Goal: Contribute content: Add original content to the website for others to see

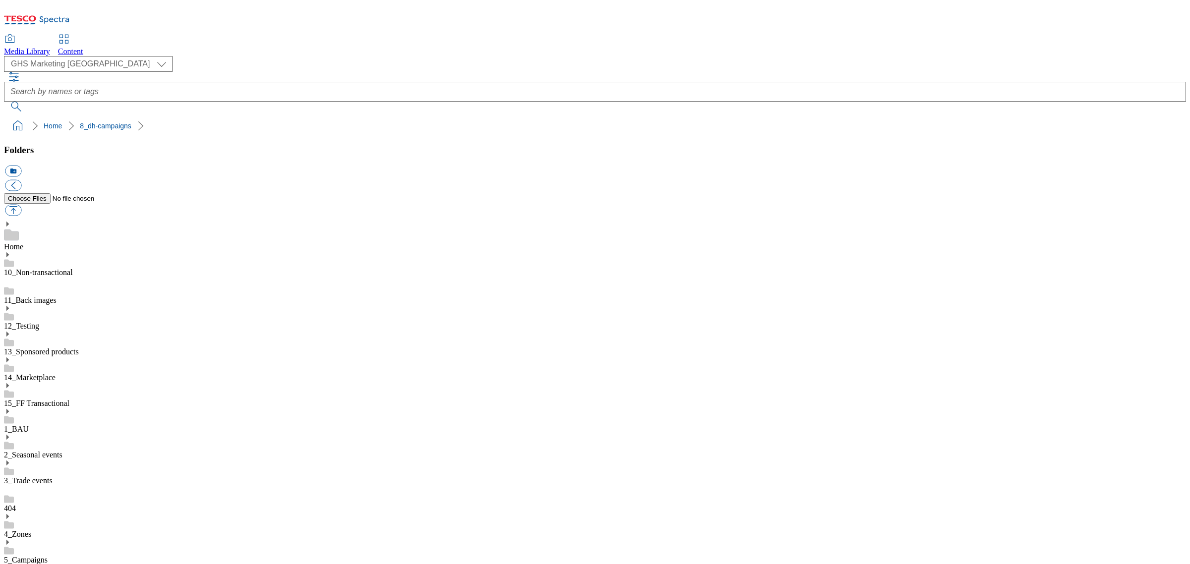
scroll to position [1, 0]
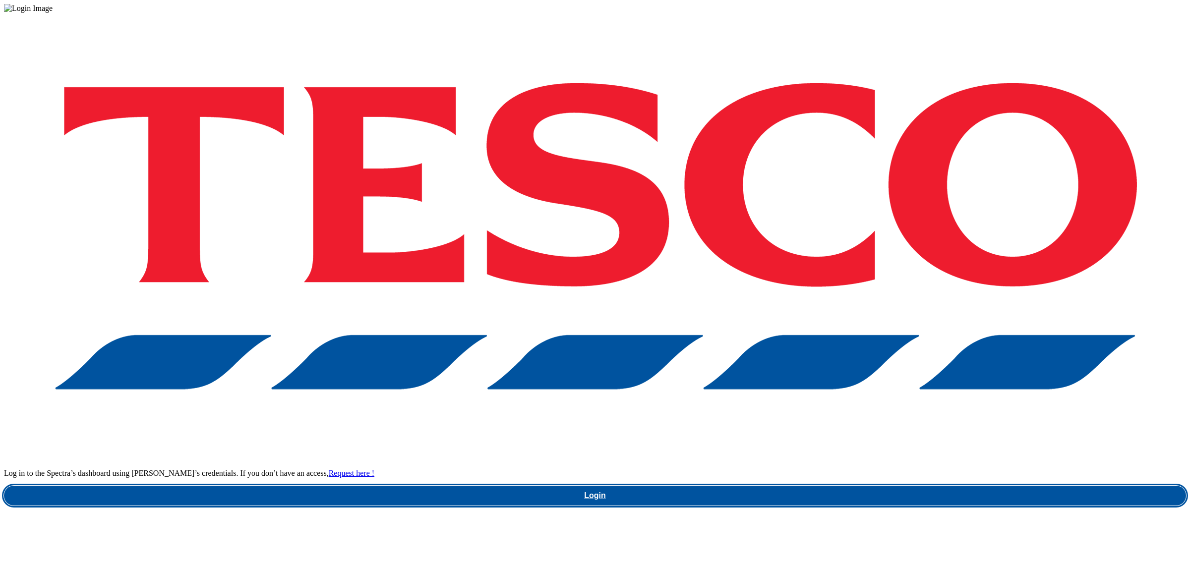
click at [869, 486] on link "Login" at bounding box center [595, 496] width 1182 height 20
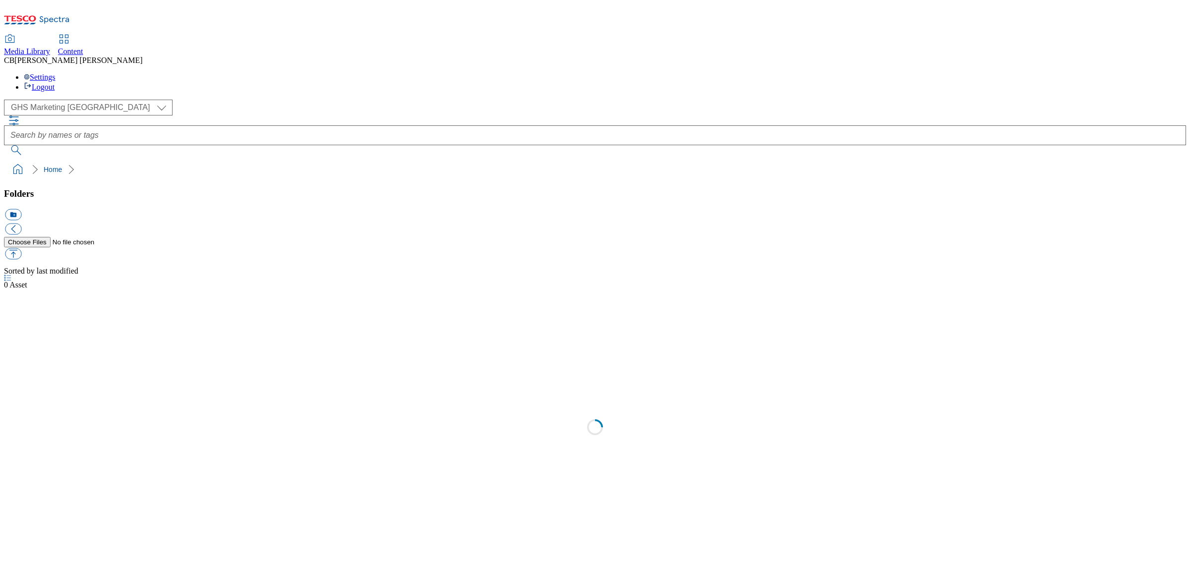
select select "flare-ghs-mktg"
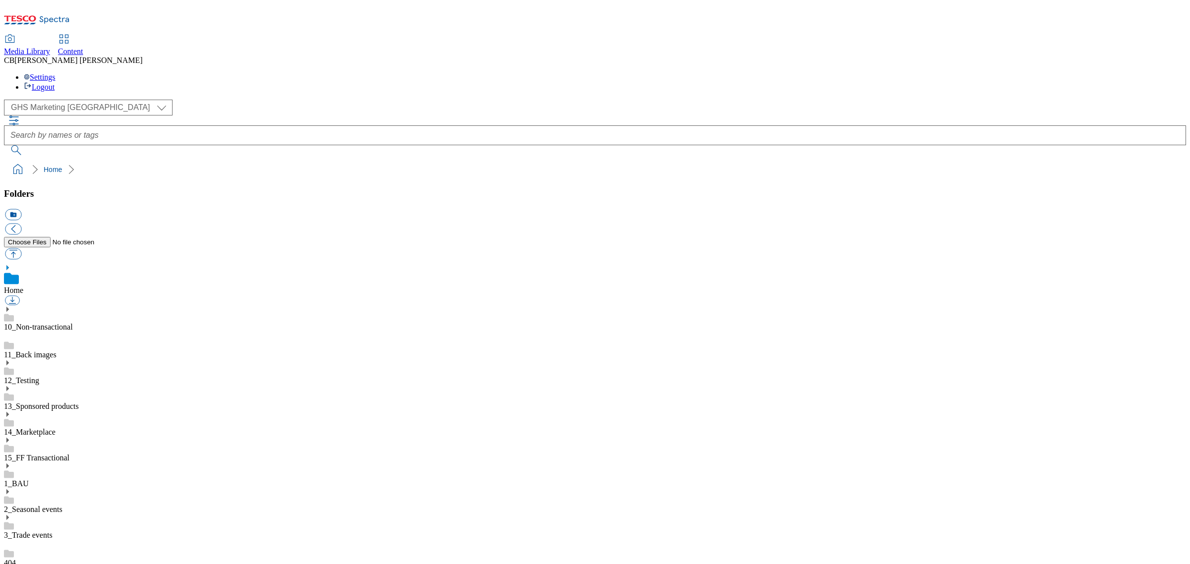
scroll to position [0, 0]
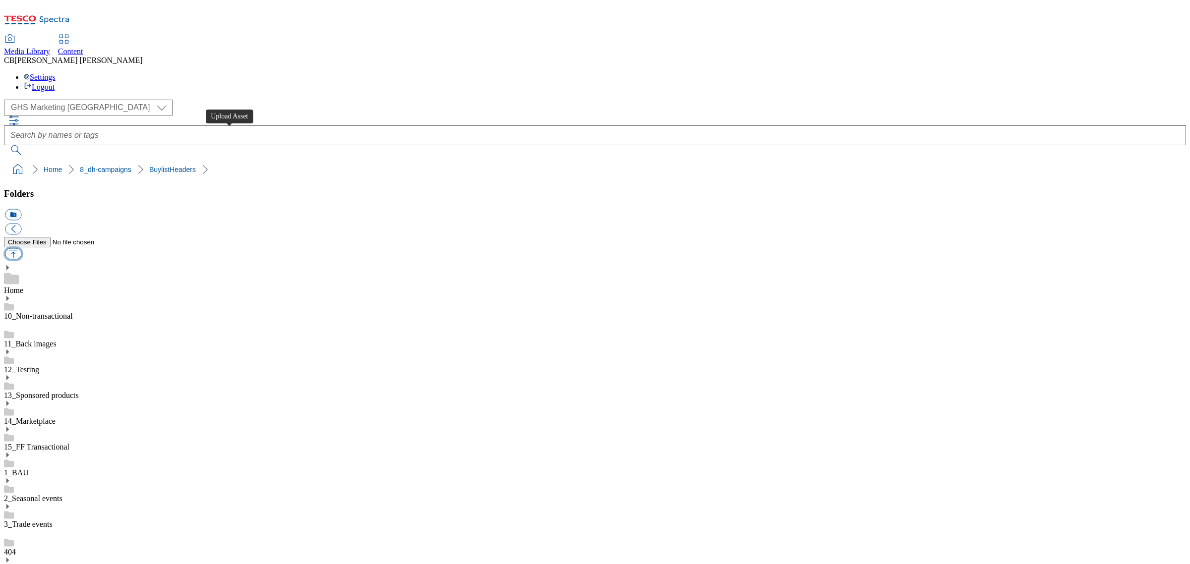
click at [21, 248] on button "button" at bounding box center [13, 253] width 16 height 11
type input "C:\fakepath\1758091557160-Ad541463_Heinz_Pasta_legobrand_H_1184x333_V1.jpg"
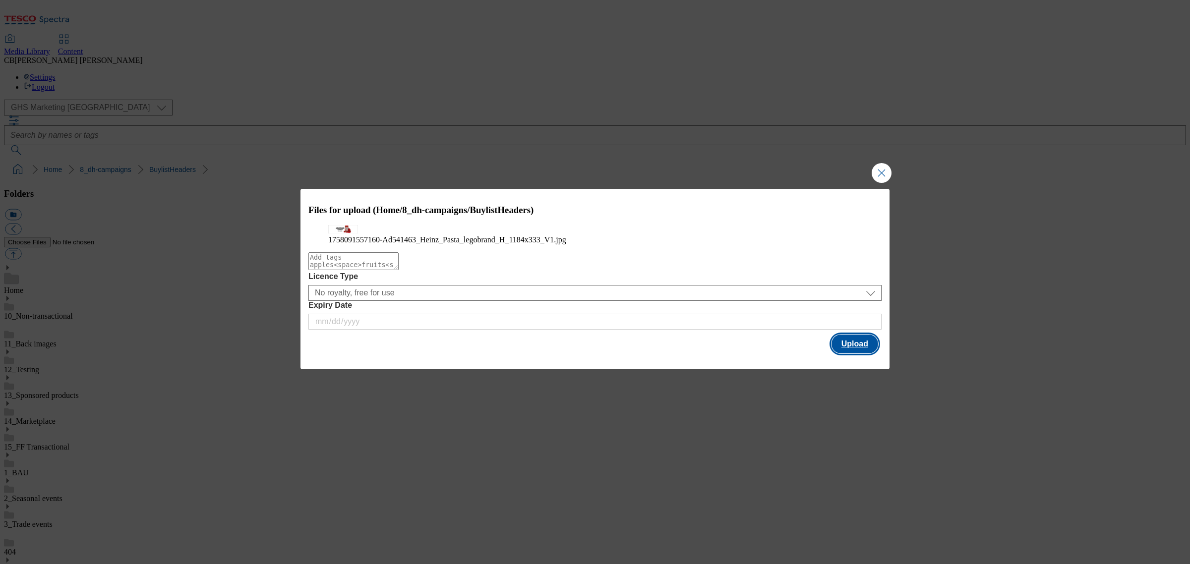
click at [861, 353] on button "Upload" at bounding box center [854, 344] width 47 height 19
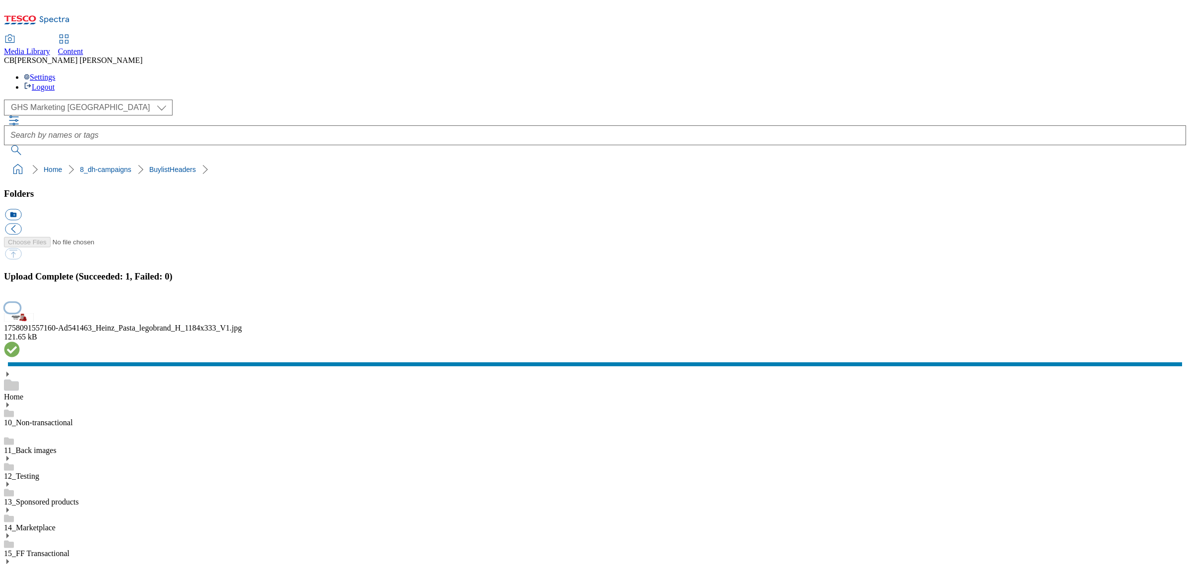
click at [20, 312] on button "button" at bounding box center [12, 307] width 15 height 9
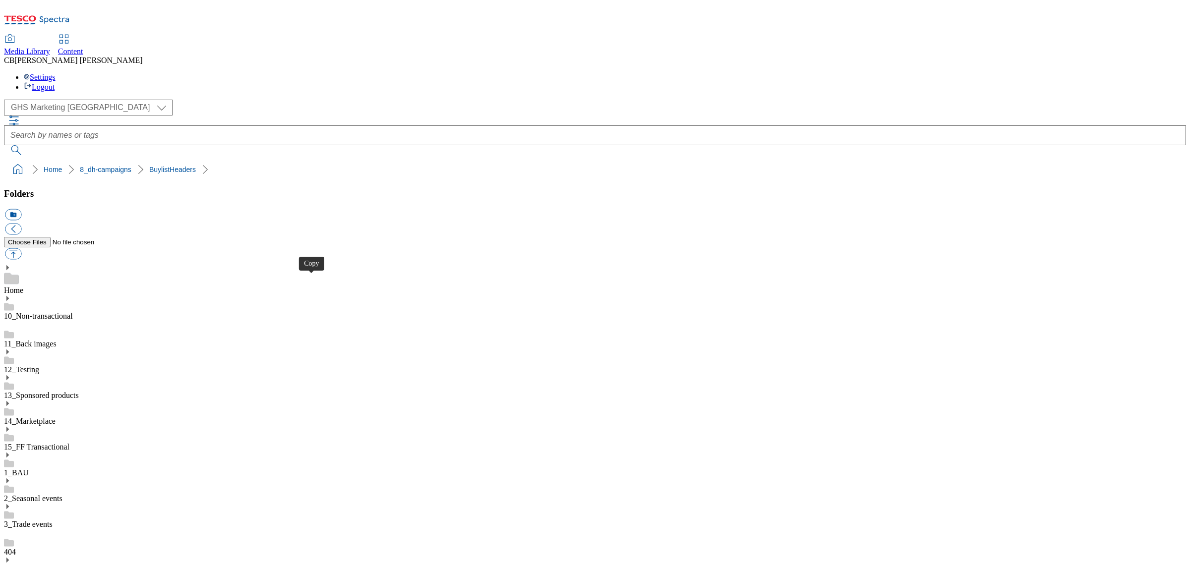
click at [21, 248] on button "button" at bounding box center [13, 253] width 16 height 11
type input "C:\fakepath\1757056408178-ad541450_Nandos_LegoBrand_H_1184x333_V1.jpg"
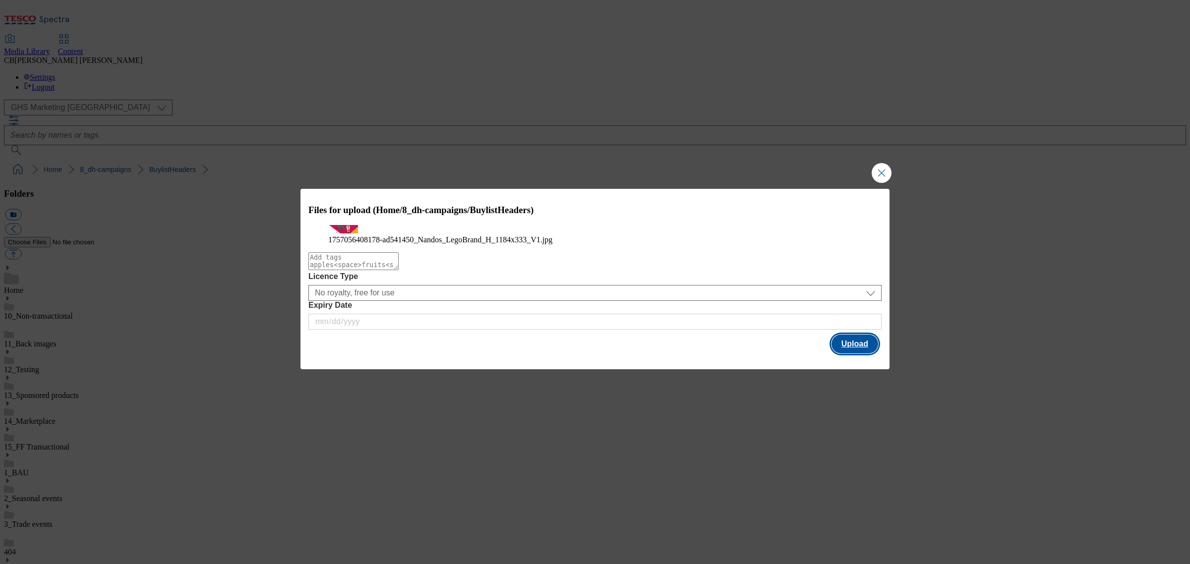
click at [858, 353] on button "Upload" at bounding box center [854, 344] width 47 height 19
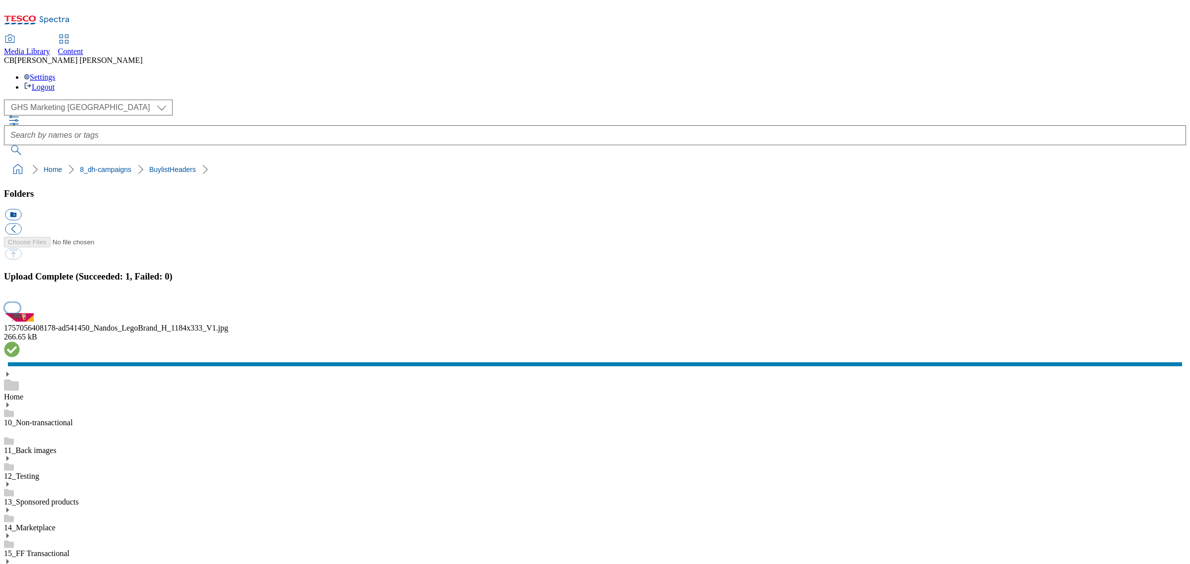
click at [20, 312] on button "button" at bounding box center [12, 307] width 15 height 9
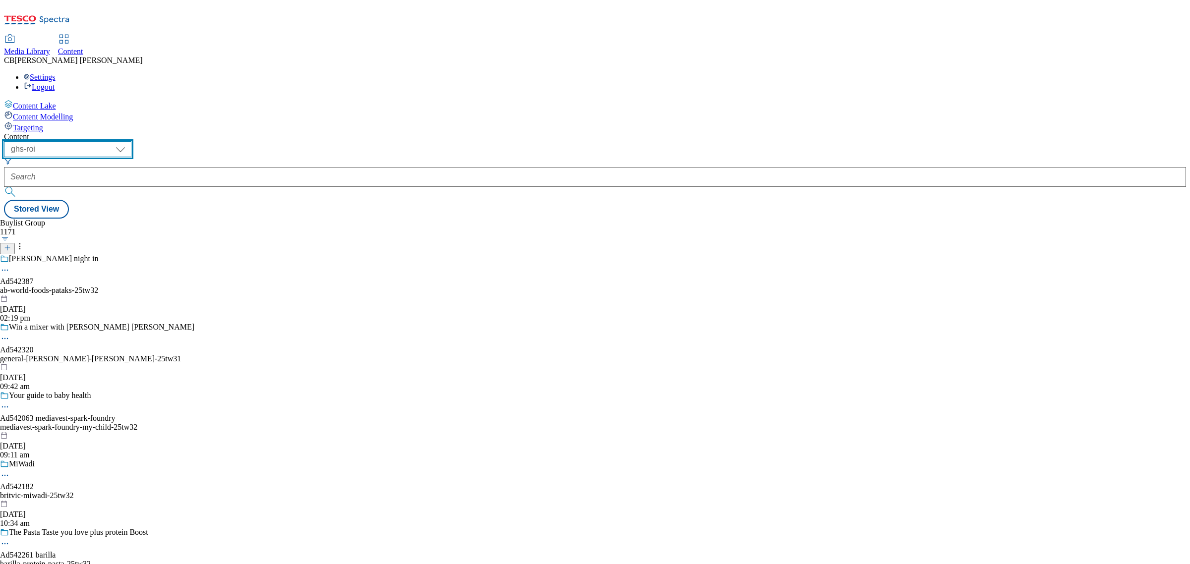
click at [131, 141] on select "ghs-roi ghs-uk" at bounding box center [67, 149] width 127 height 16
select select "ghs-uk"
click at [129, 141] on select "ghs-roi ghs-uk" at bounding box center [67, 149] width 127 height 16
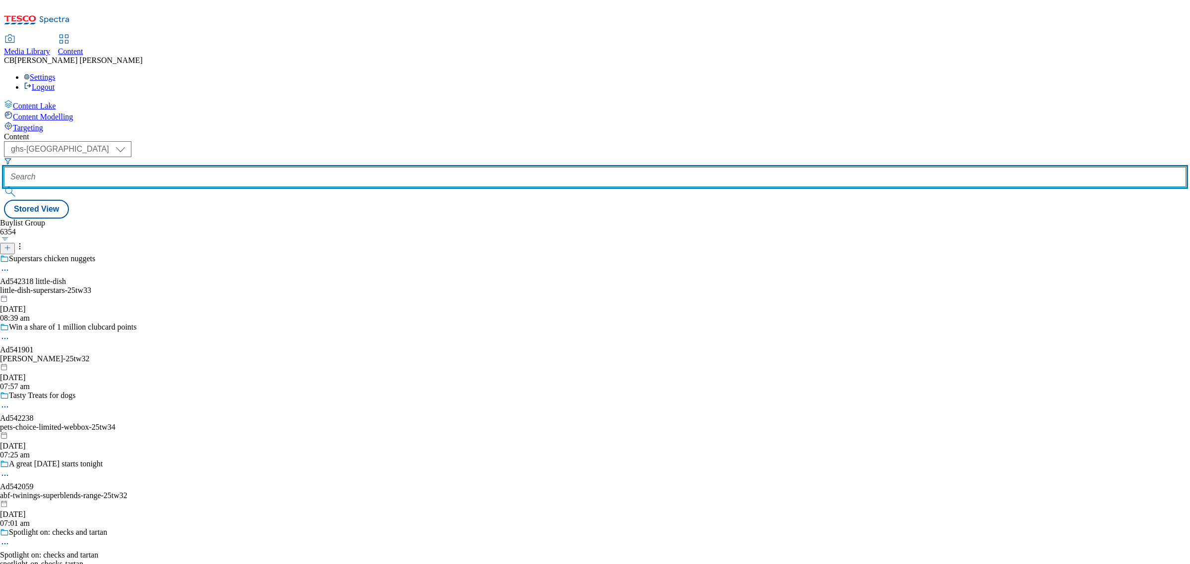
click at [236, 167] on input "text" at bounding box center [595, 177] width 1182 height 20
paste input "heinz-pasta-25tw32"
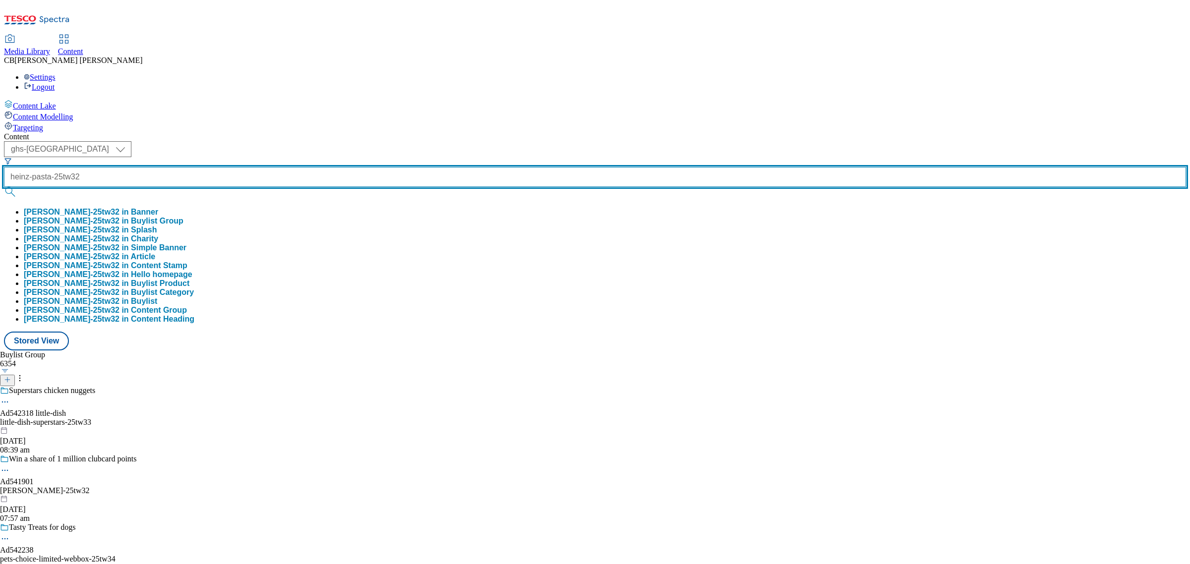
type input "heinz-pasta-25tw32"
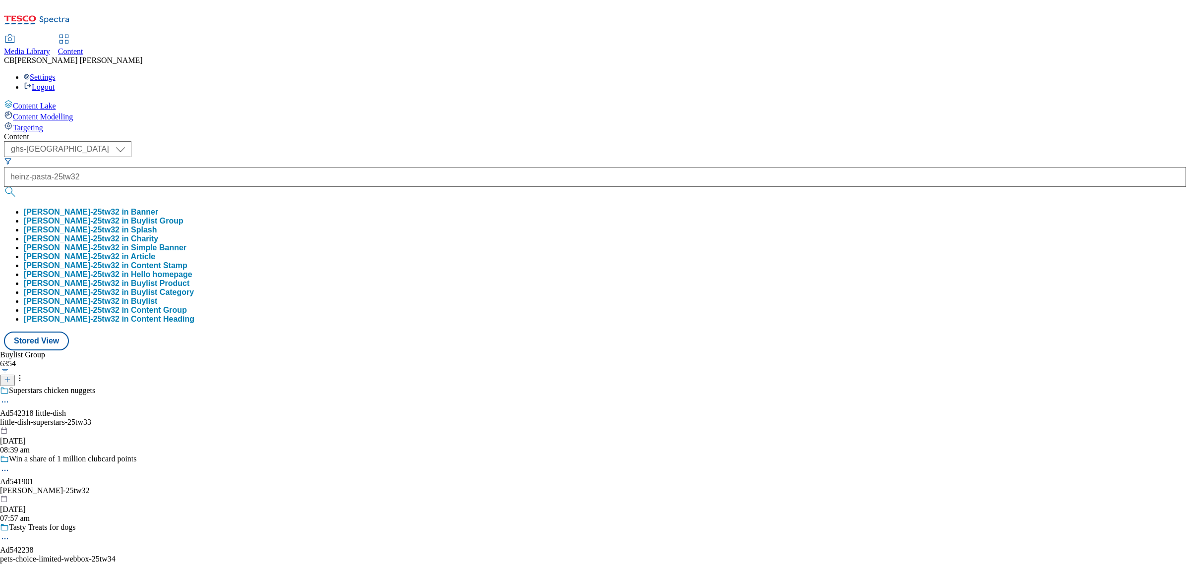
click at [183, 217] on button "heinz-pasta-25tw32 in Buylist Group" at bounding box center [104, 221] width 160 height 9
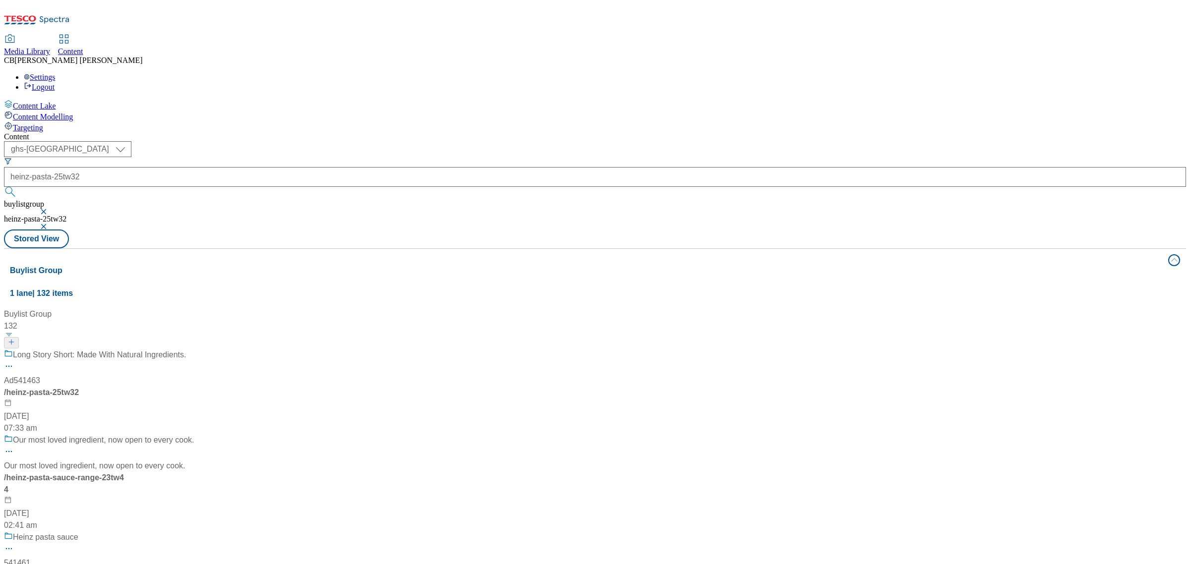
click at [218, 349] on div "Long Story Short: Made With Natural Ingredients. Ad541463 / heinz-pasta-25tw32 …" at bounding box center [111, 391] width 214 height 85
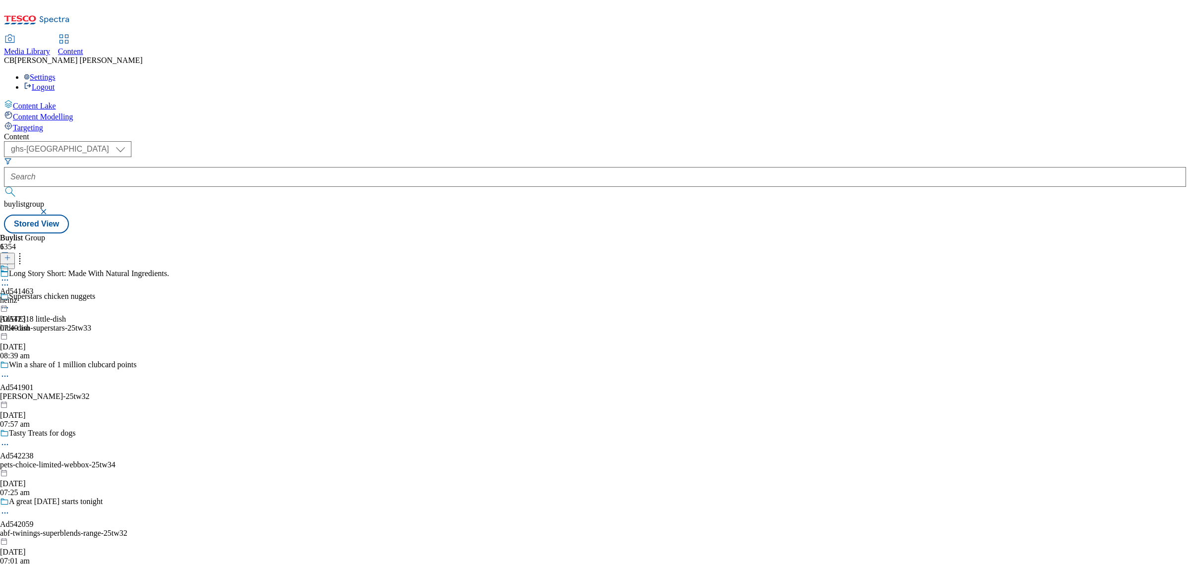
click at [10, 275] on icon at bounding box center [5, 280] width 10 height 10
click at [46, 295] on button "Edit" at bounding box center [33, 300] width 26 height 11
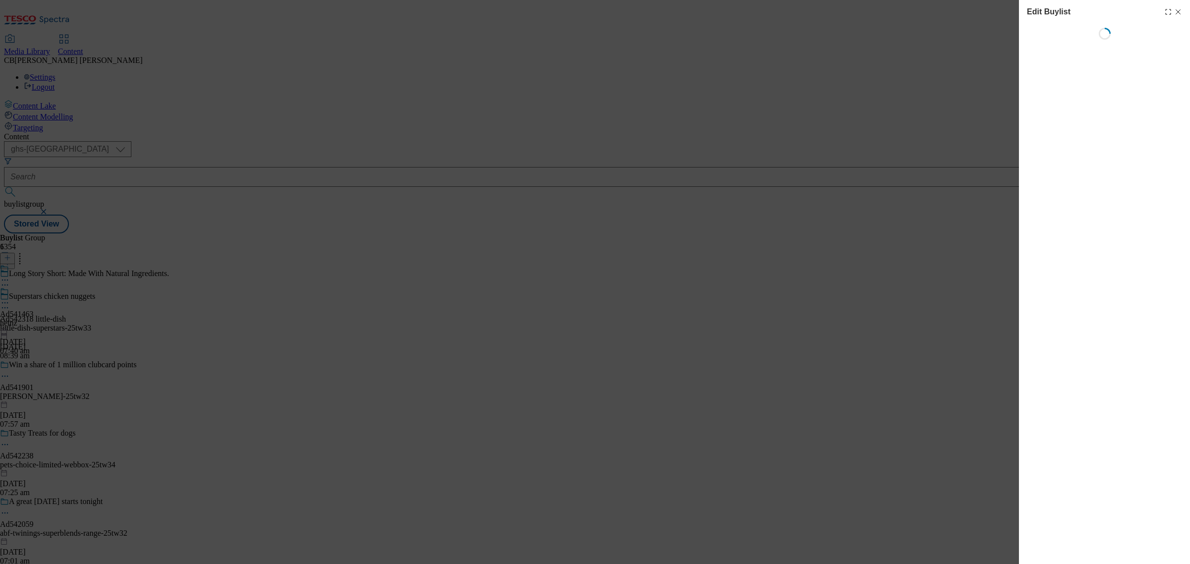
select select "tactical"
select select "supplier funded short term 1-3 weeks"
select select "dunnhumby"
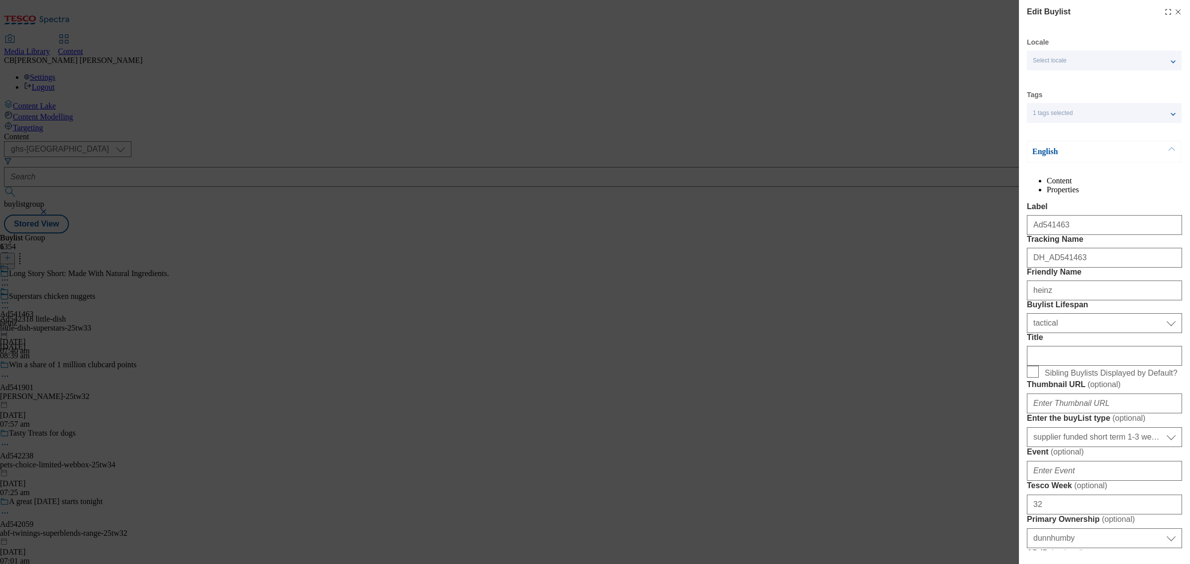
select select "Banner"
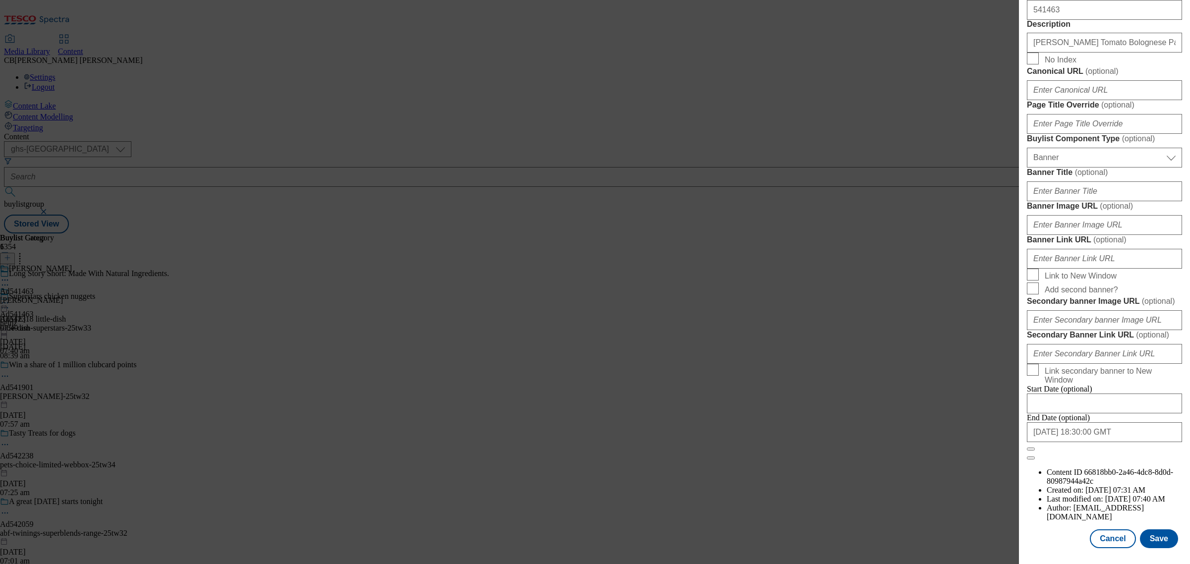
scroll to position [939, 0]
click at [1138, 215] on input "Banner Image URL ( optional )" at bounding box center [1104, 225] width 155 height 20
paste input "https://digitalcontent.api.tesco.com/v2/media/ghs-mktg/fa4c295c-ce27-4eda-97c9-…"
type input "https://digitalcontent.api.tesco.com/v2/media/ghs-mktg/fa4c295c-ce27-4eda-97c9-…"
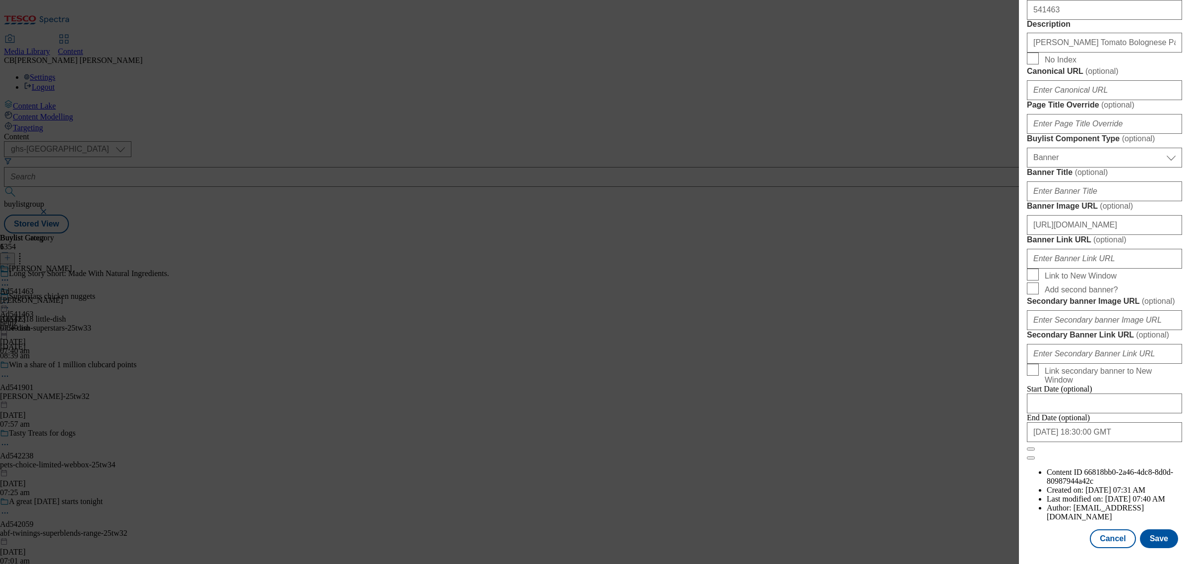
click at [1164, 123] on form "Label Ad541463 Tracking Name DH_AD541463 Friendly Name heinz Buylist Lifespan S…" at bounding box center [1104, 50] width 155 height 820
click at [1150, 531] on button "Save" at bounding box center [1159, 538] width 38 height 19
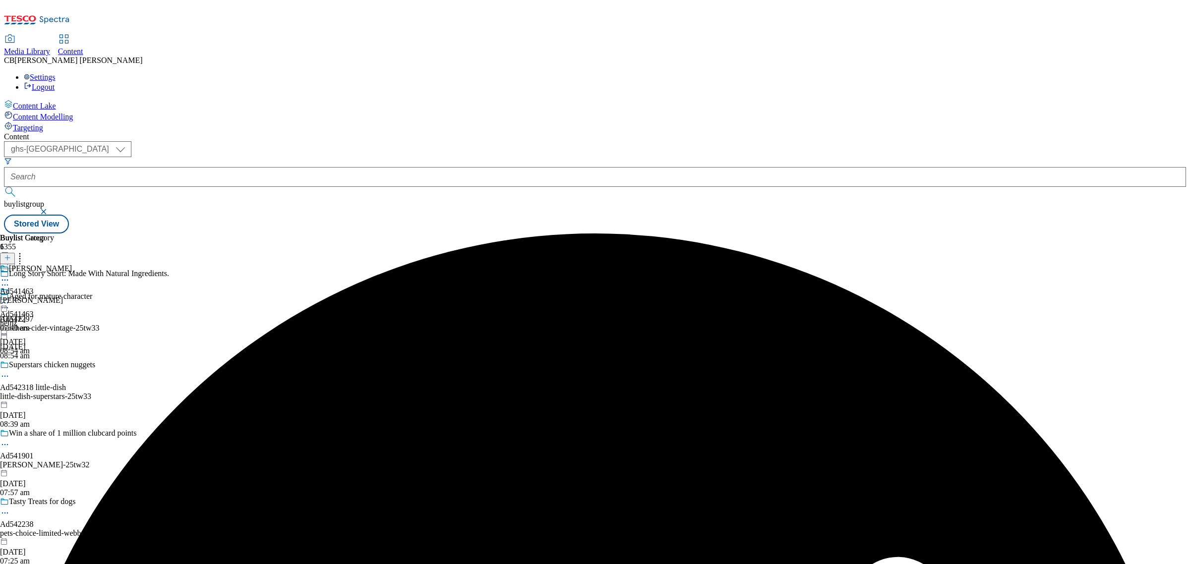
click at [10, 298] on icon at bounding box center [5, 303] width 10 height 10
click at [58, 363] on button "Preview" at bounding box center [39, 368] width 38 height 11
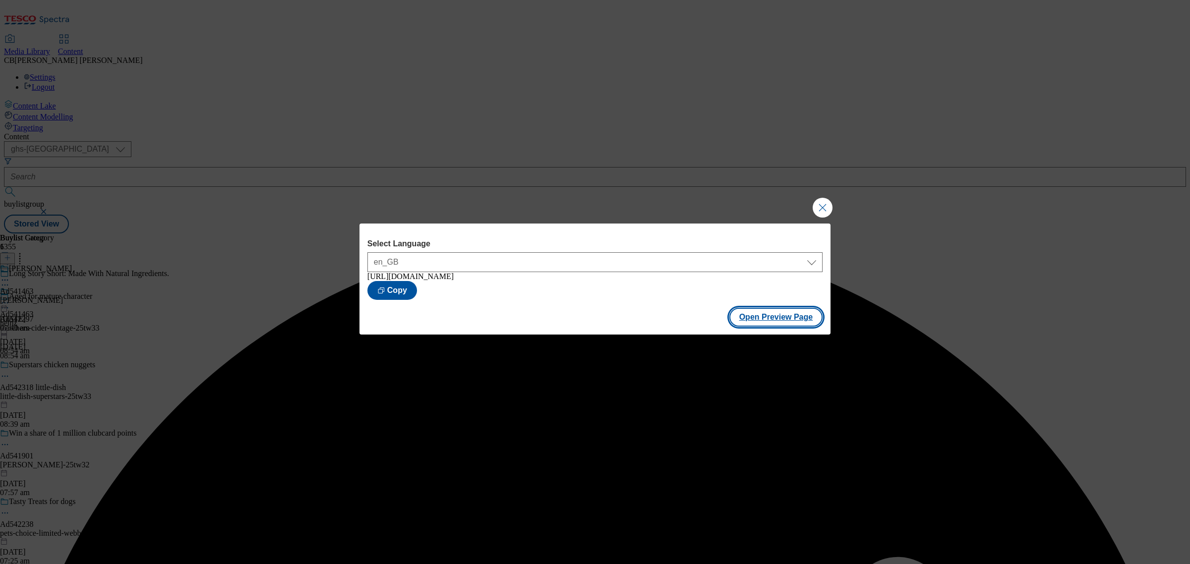
click at [762, 316] on button "Open Preview Page" at bounding box center [776, 317] width 94 height 19
click at [819, 204] on button "Close Modal" at bounding box center [823, 208] width 20 height 20
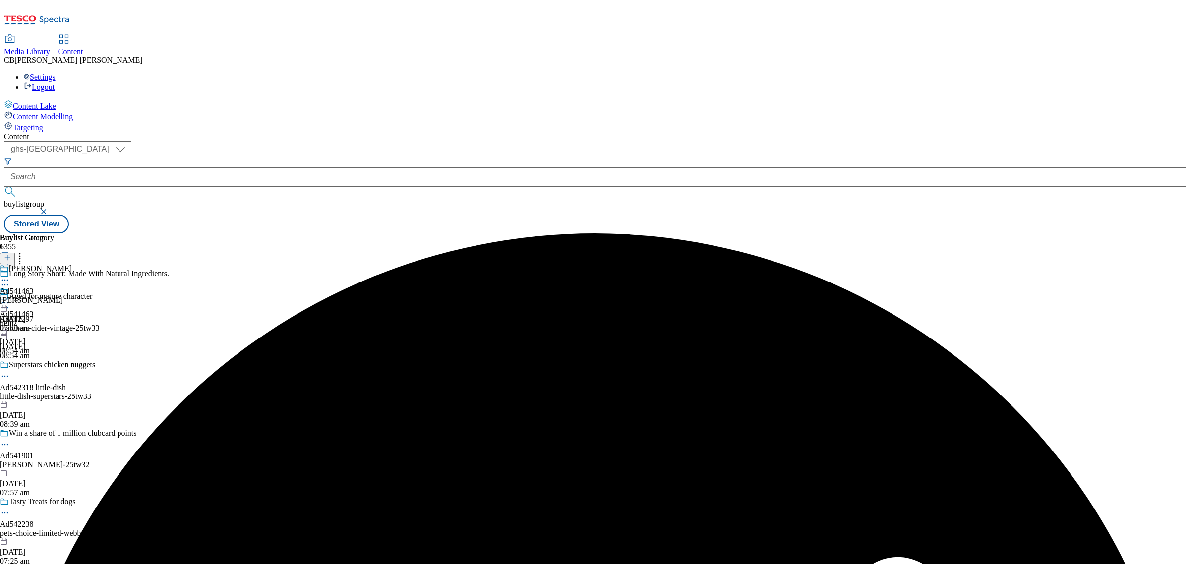
click at [10, 298] on icon at bounding box center [5, 303] width 10 height 10
click at [53, 400] on span "Publish" at bounding box center [42, 403] width 22 height 7
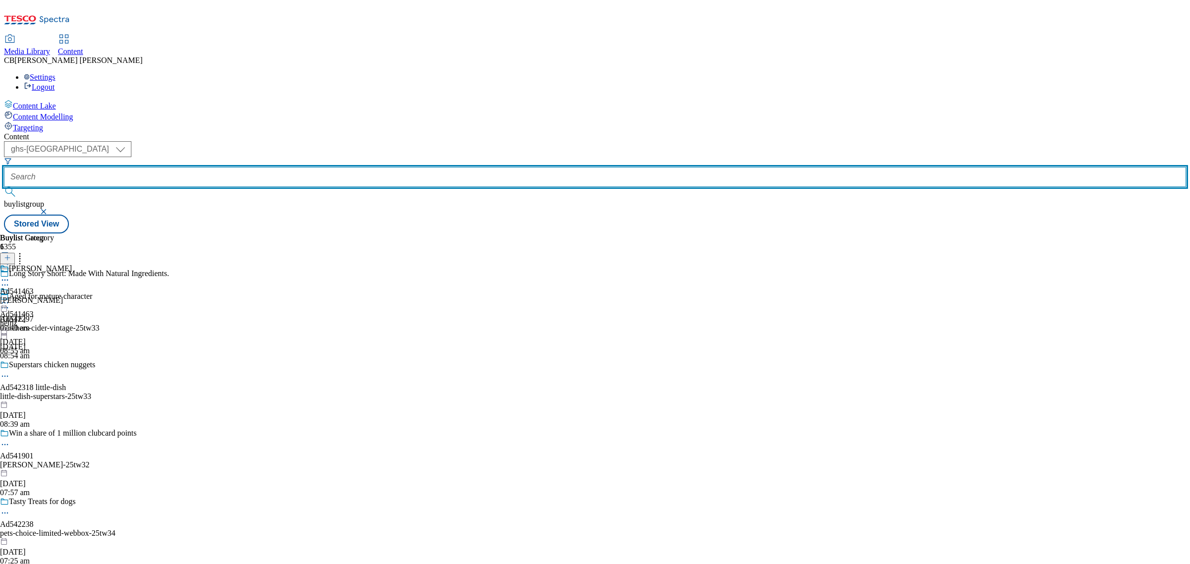
click at [222, 167] on input "text" at bounding box center [595, 177] width 1182 height 20
paste input "all-about-food-nandos-25tw32"
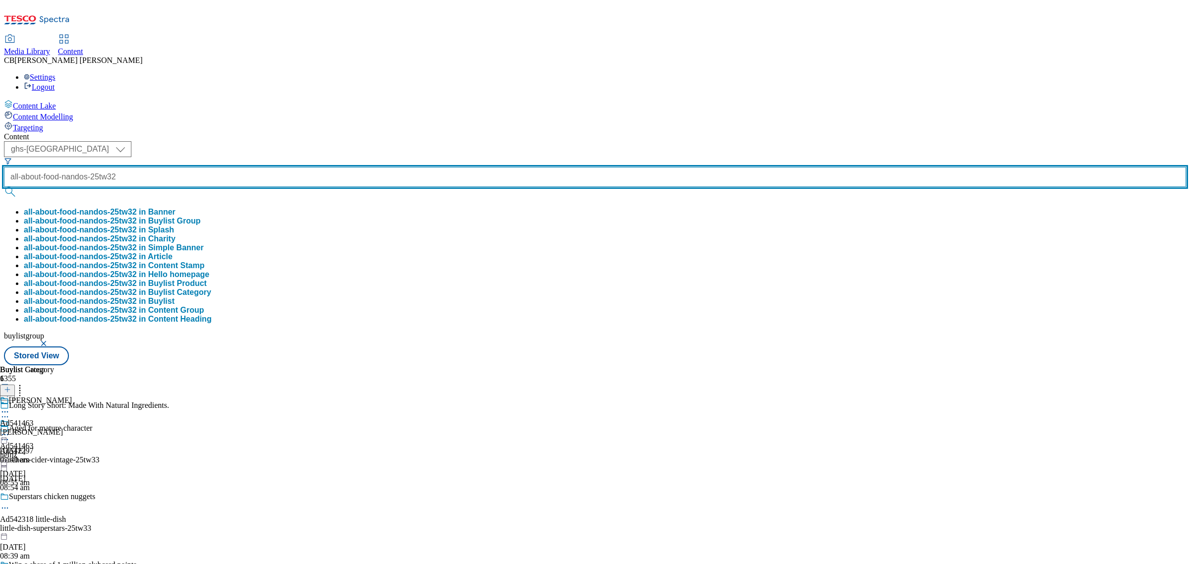
scroll to position [0, 23]
type input "all-about-food-nandos-25tw32"
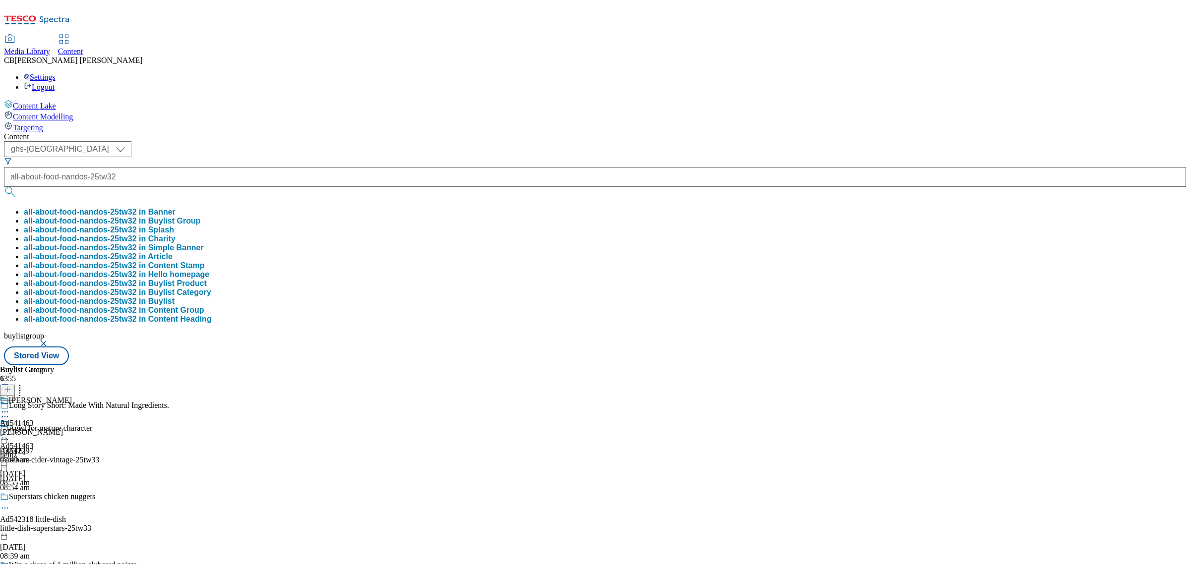
click at [200, 217] on button "all-about-food-nandos-25tw32 in Buylist Group" at bounding box center [112, 221] width 176 height 9
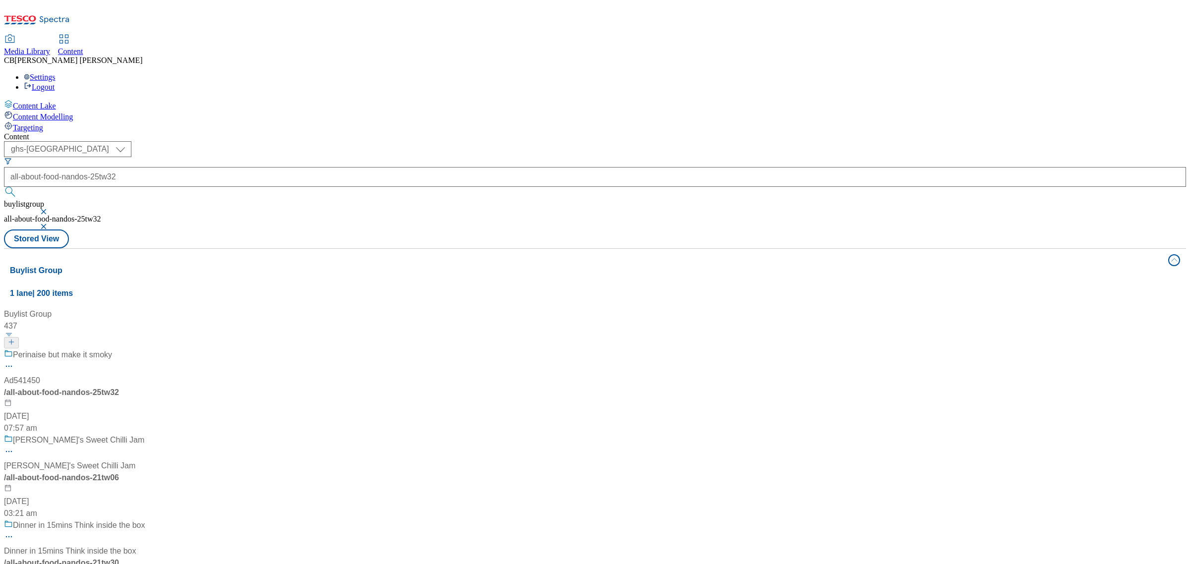
click at [184, 349] on div "Perinaise but make it smoky Ad541450 / all-about-food-nandos-25tw32 5 Sept 2025…" at bounding box center [94, 391] width 180 height 85
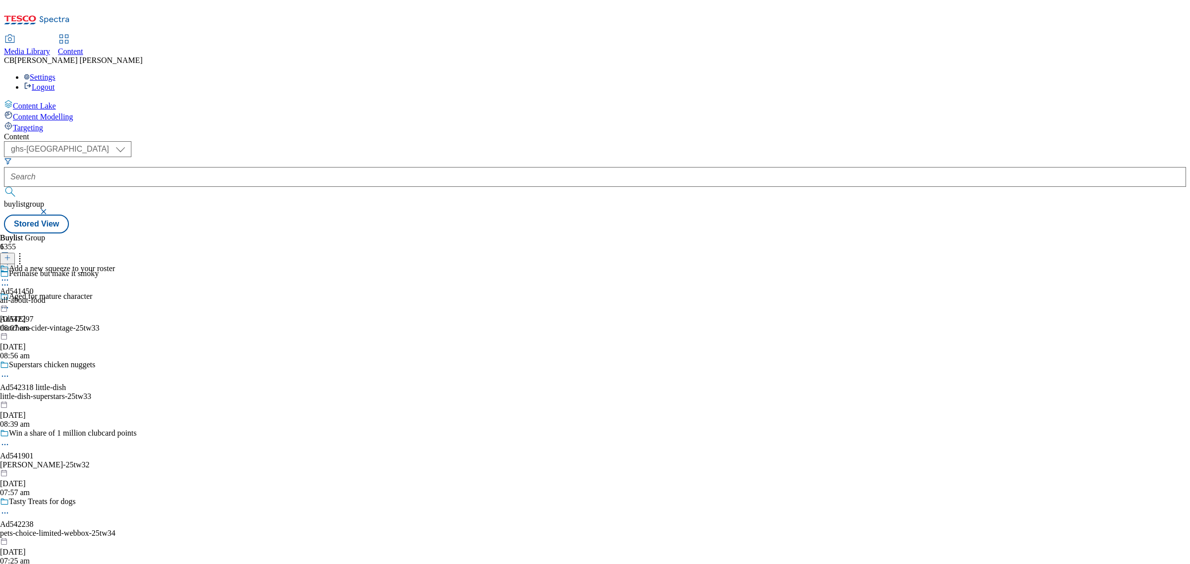
click at [10, 275] on icon at bounding box center [5, 280] width 10 height 10
click at [46, 295] on button "Edit" at bounding box center [33, 300] width 26 height 11
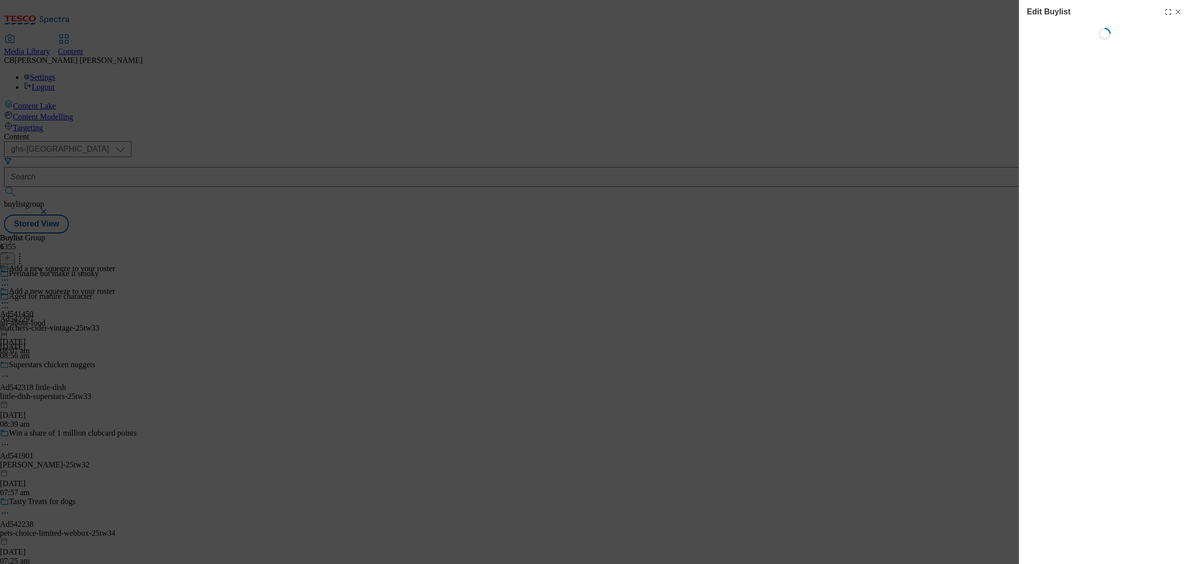
select select "tactical"
select select "supplier funded short term 1-3 weeks"
select select "dunnhumby"
select select "Banner"
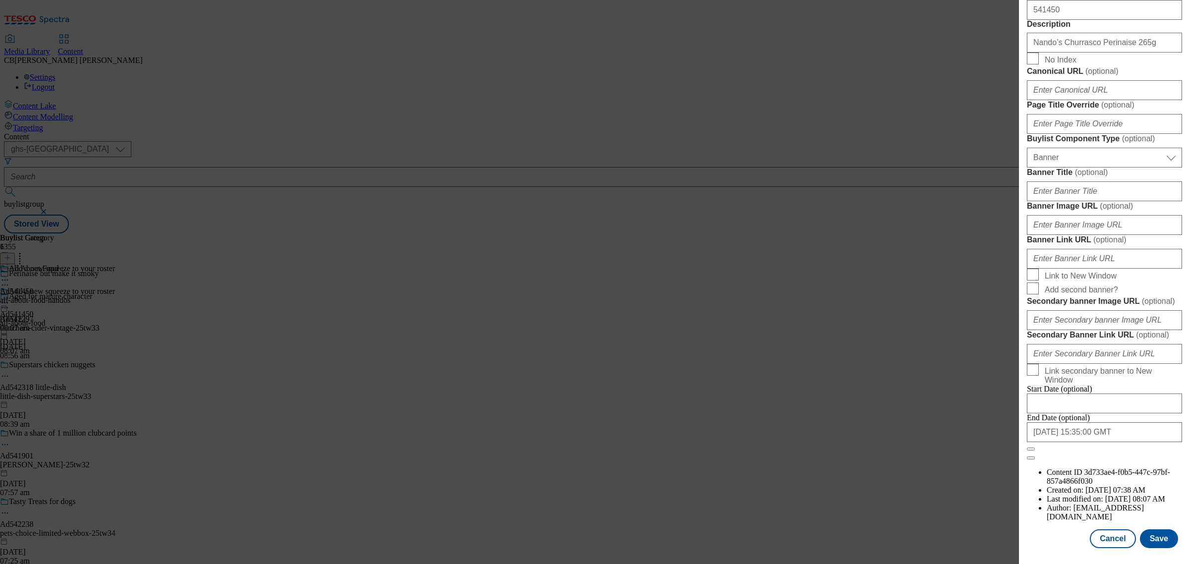
scroll to position [815, 0]
click at [1124, 235] on input "Banner Image URL ( optional )" at bounding box center [1104, 225] width 155 height 20
paste input "https://digitalcontent.api.tesco.com/v2/media/ghs-mktg/3c881f68-15de-4686-840d-…"
type input "https://digitalcontent.api.tesco.com/v2/media/ghs-mktg/3c881f68-15de-4686-840d-…"
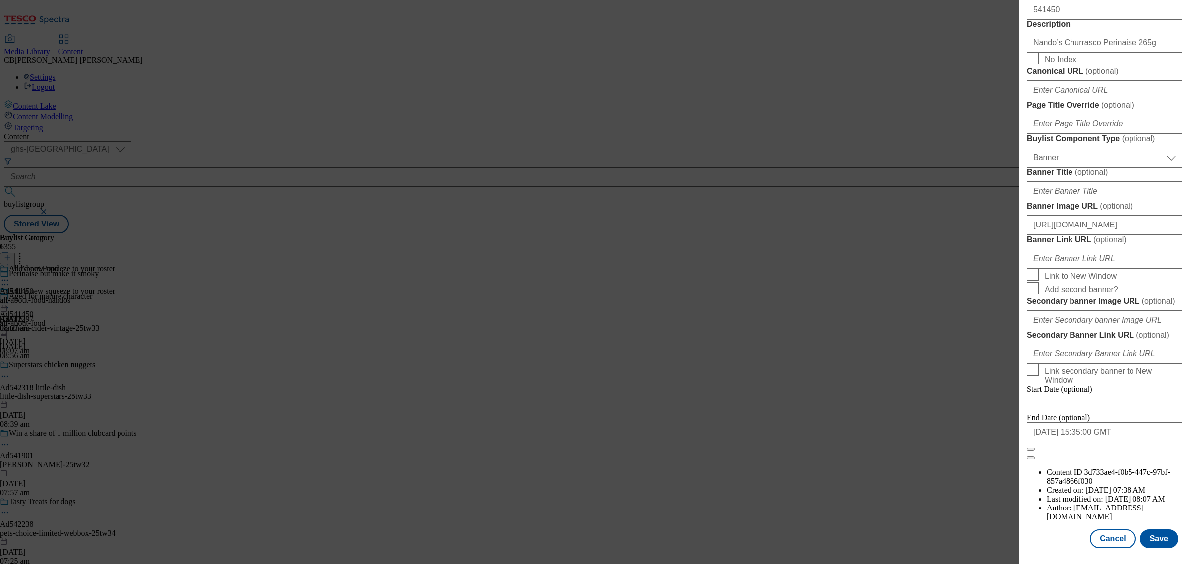
click at [1146, 248] on form "Label Ad541450 Tracking Name DH_AD541450 Friendly Name all-about-food Buylist L…" at bounding box center [1104, 50] width 155 height 820
click at [1151, 529] on button "Save" at bounding box center [1159, 538] width 38 height 19
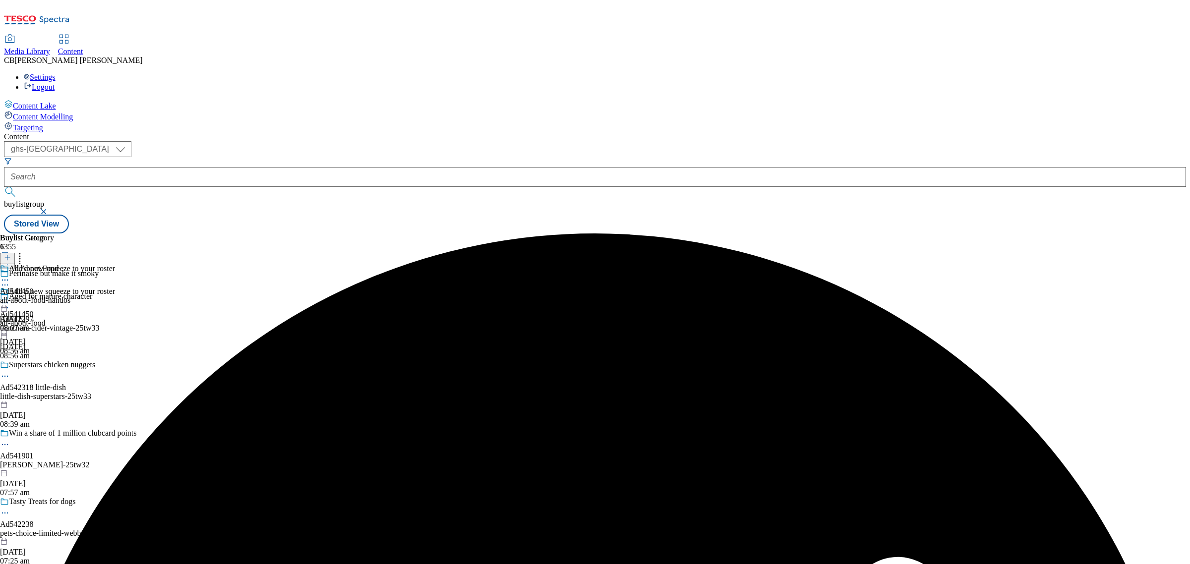
click at [10, 298] on icon at bounding box center [5, 303] width 10 height 10
click at [54, 366] on span "Preview" at bounding box center [42, 369] width 23 height 7
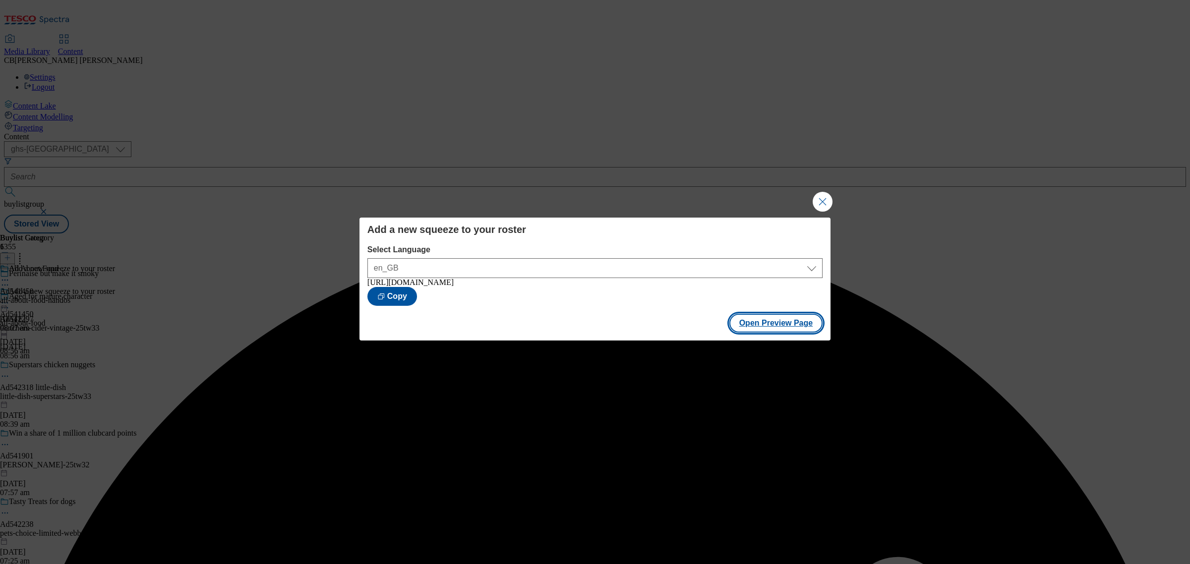
click at [777, 331] on button "Open Preview Page" at bounding box center [776, 323] width 94 height 19
click at [823, 201] on button "Close Modal" at bounding box center [823, 202] width 20 height 20
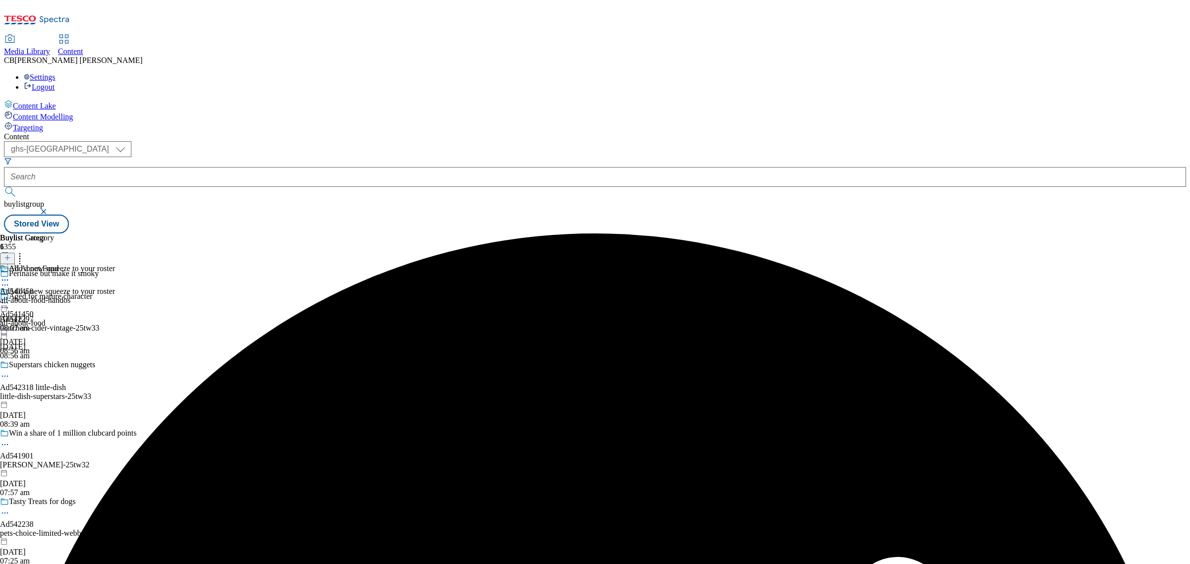
click at [10, 298] on icon at bounding box center [5, 303] width 10 height 10
click at [53, 400] on span "Publish" at bounding box center [42, 403] width 22 height 7
